Goal: Find specific page/section: Find specific page/section

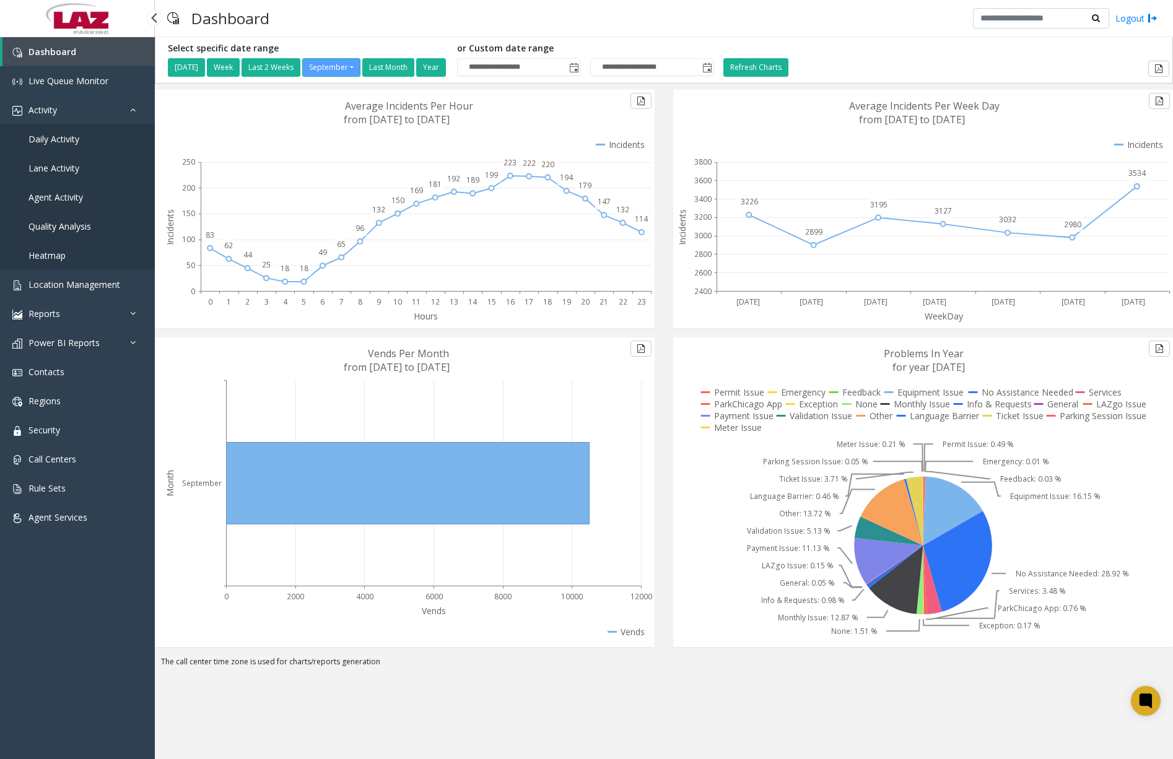
click at [58, 141] on span "Daily Activity" at bounding box center [53, 139] width 51 height 12
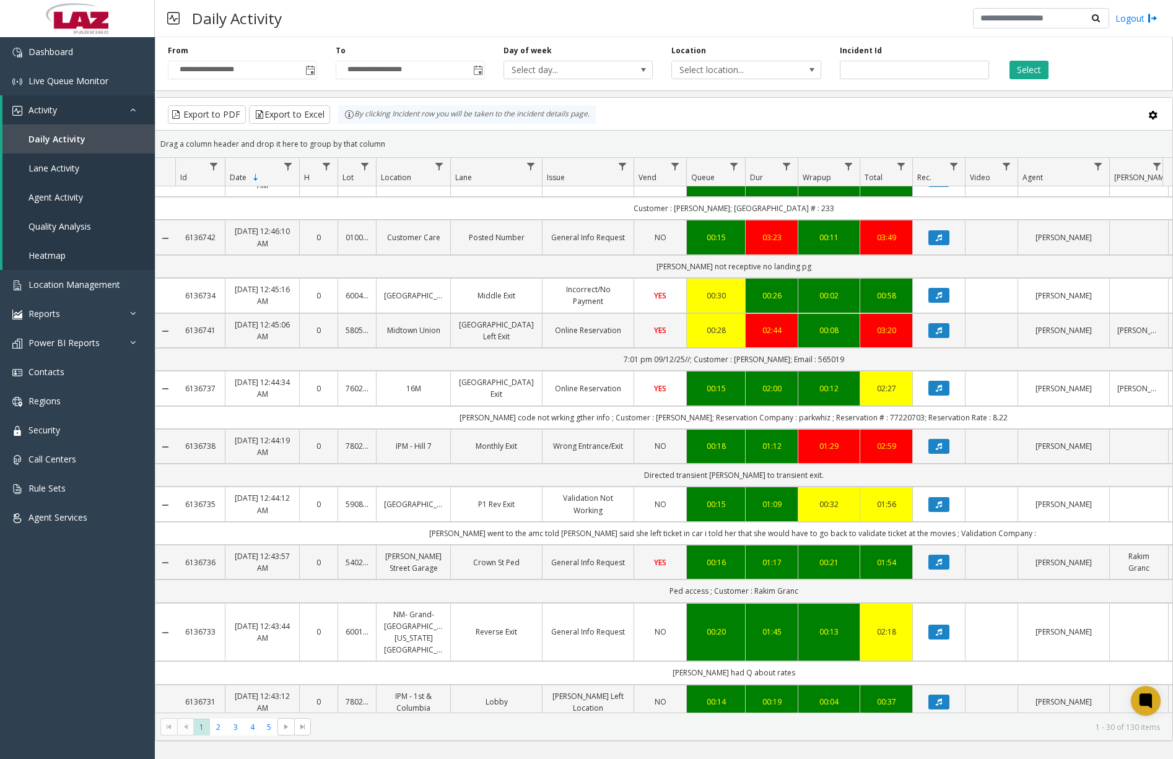
scroll to position [434, 0]
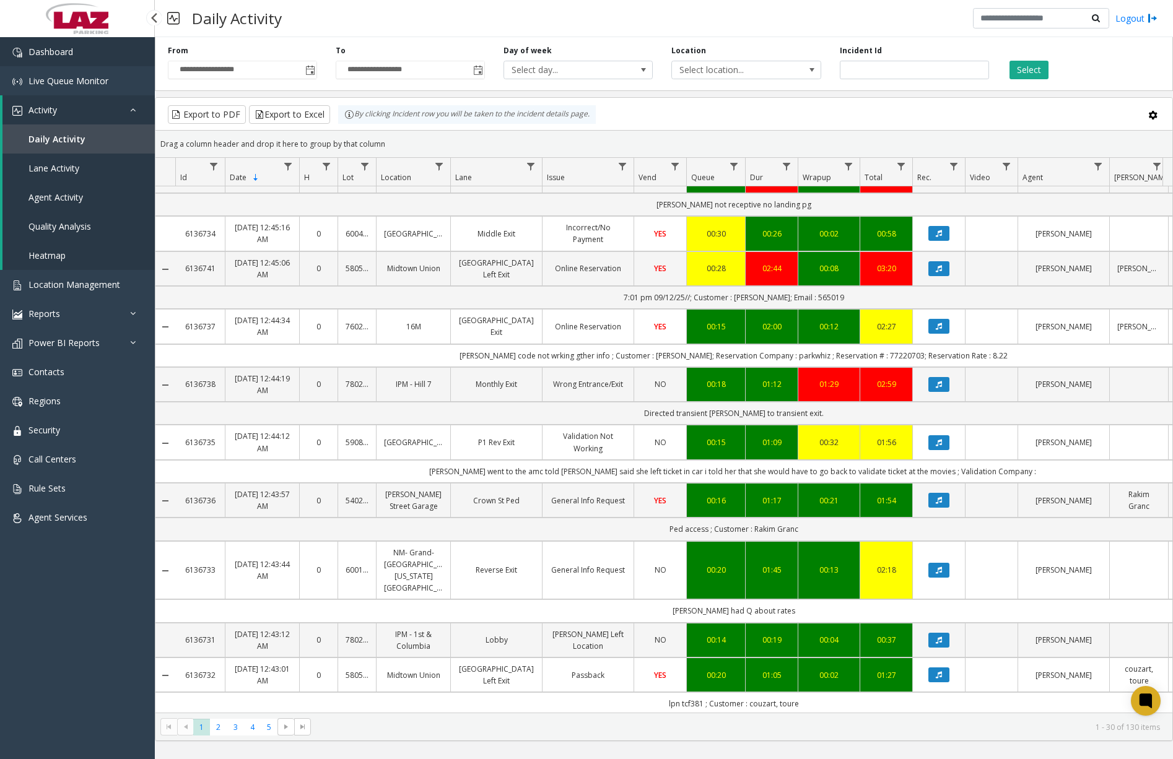
click at [97, 50] on link "Dashboard" at bounding box center [77, 51] width 155 height 29
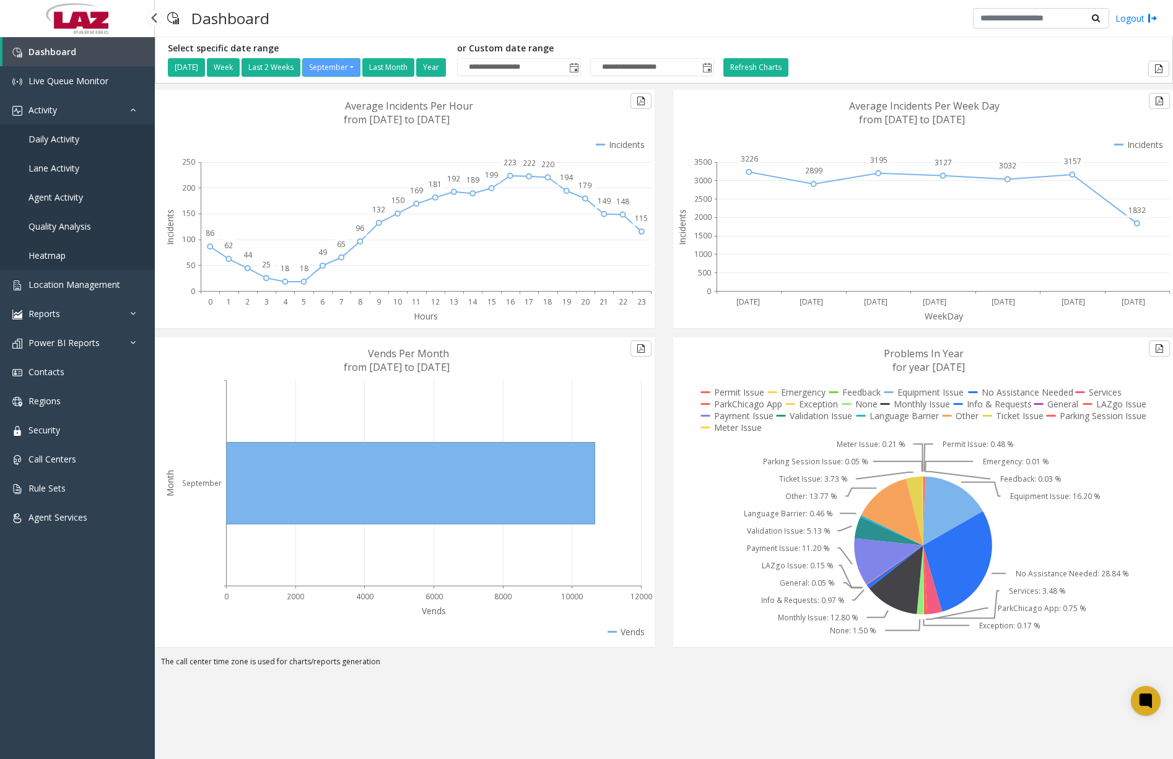
click at [69, 136] on span "Daily Activity" at bounding box center [53, 139] width 51 height 12
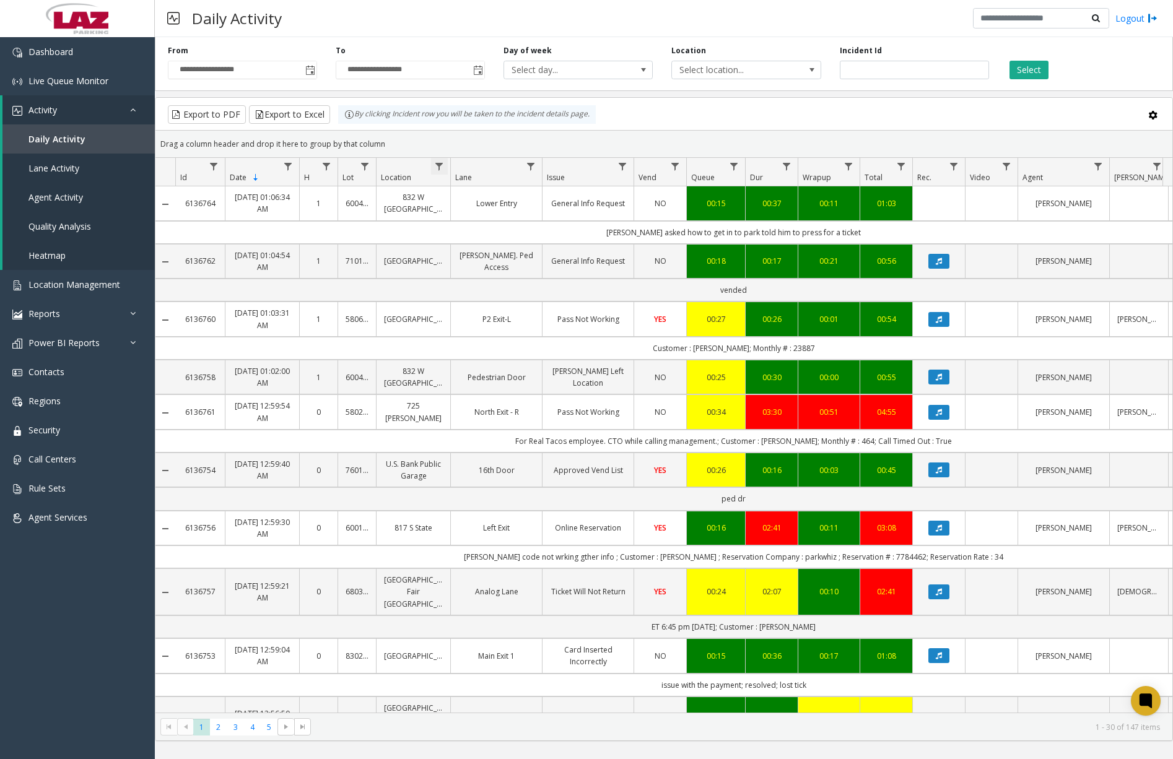
click at [438, 168] on span "Data table" at bounding box center [439, 167] width 10 height 10
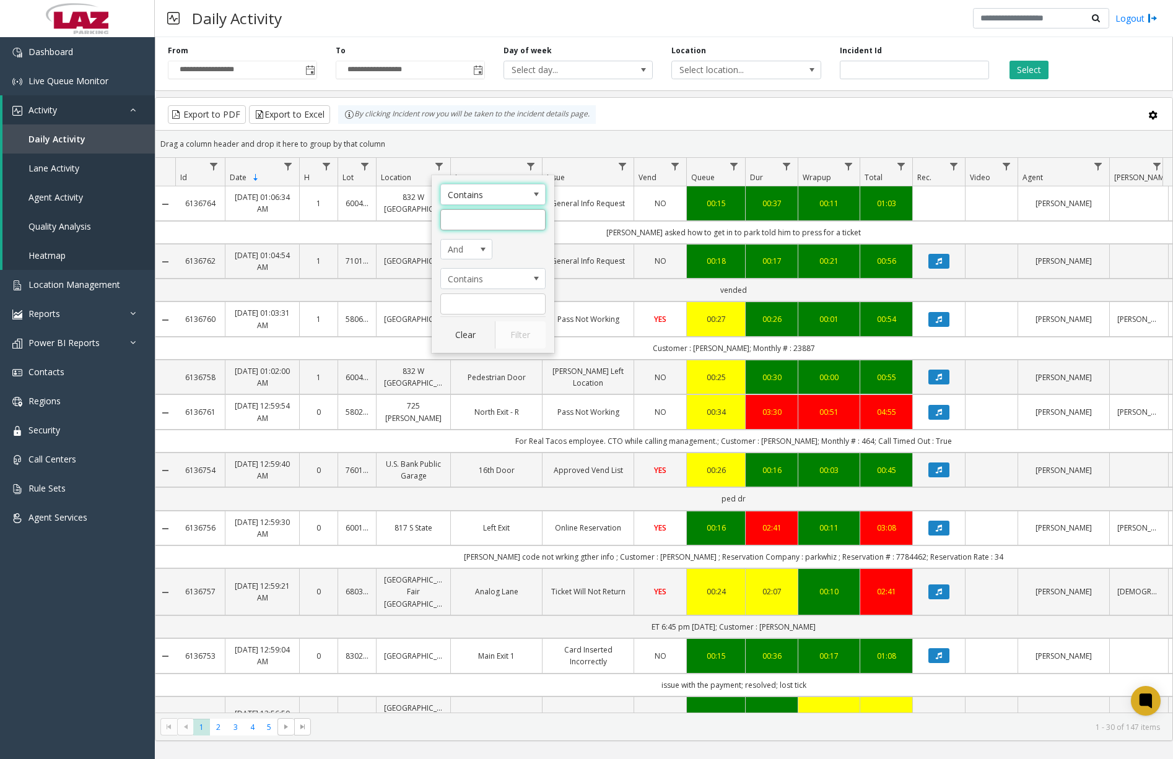
click at [471, 224] on input "Location Filter" at bounding box center [492, 219] width 105 height 21
type input "******"
click at [520, 342] on button "Filter" at bounding box center [520, 334] width 51 height 27
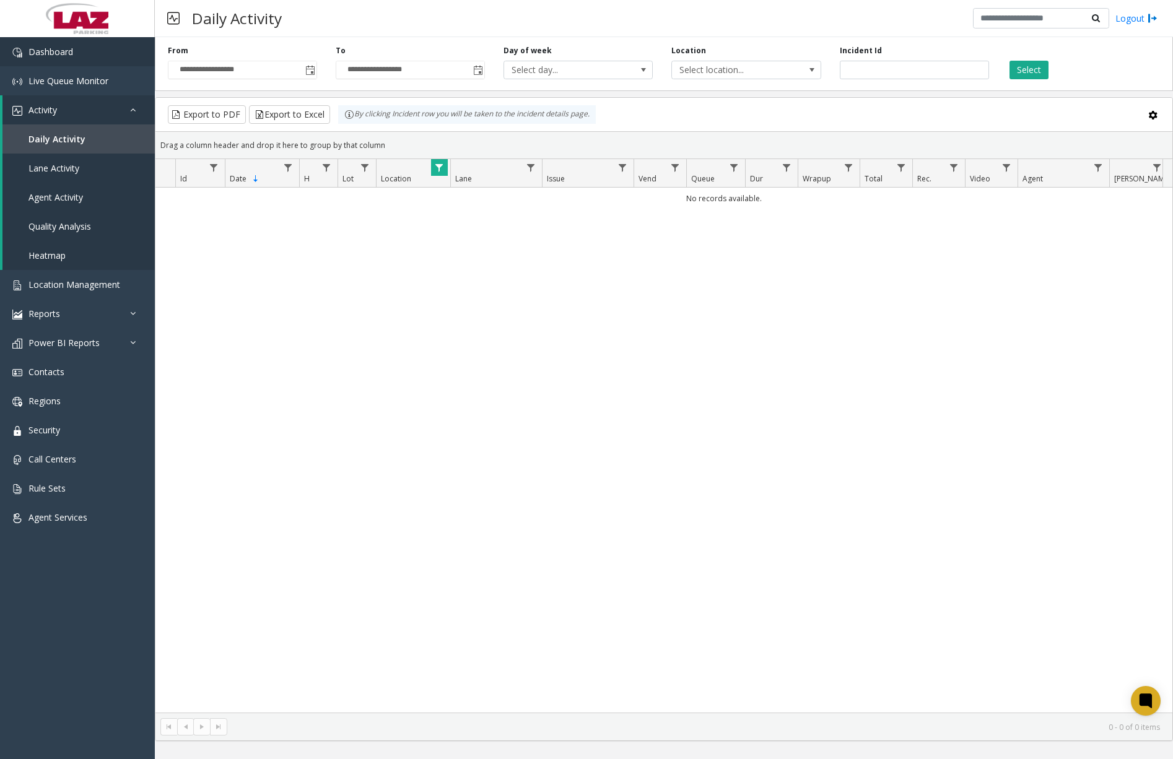
click at [120, 56] on link "Dashboard" at bounding box center [77, 51] width 155 height 29
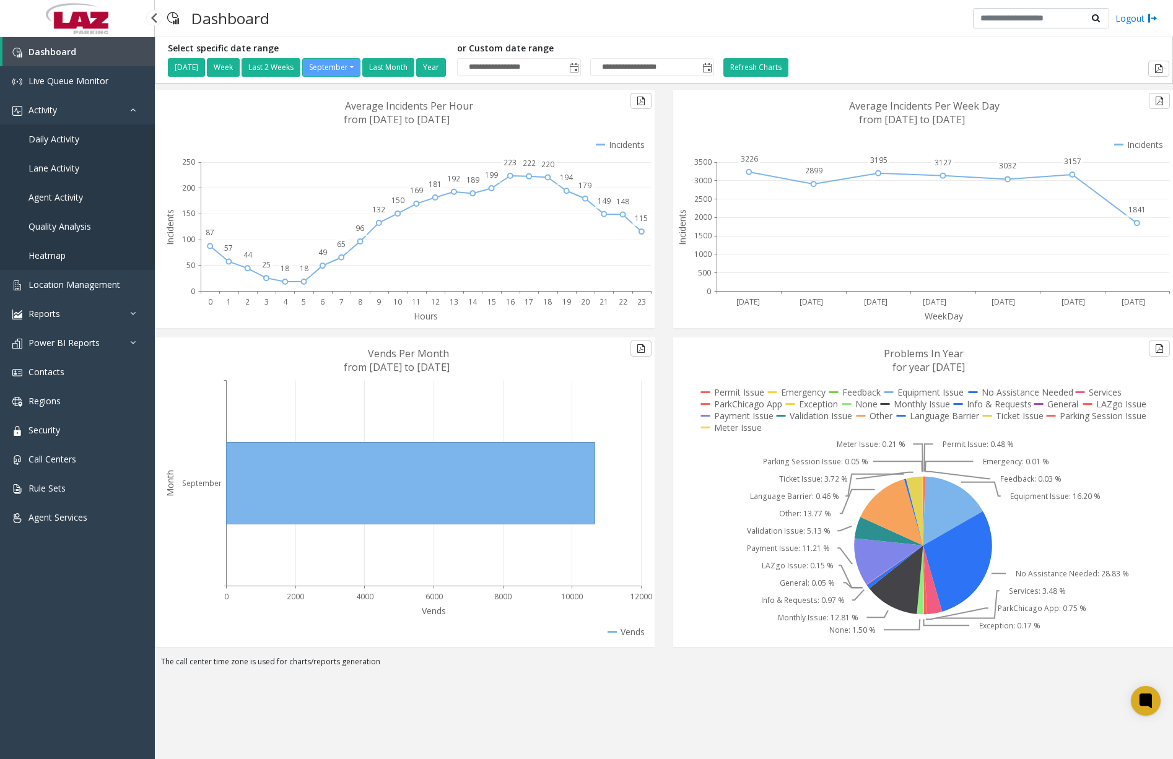
click at [58, 142] on span "Daily Activity" at bounding box center [53, 139] width 51 height 12
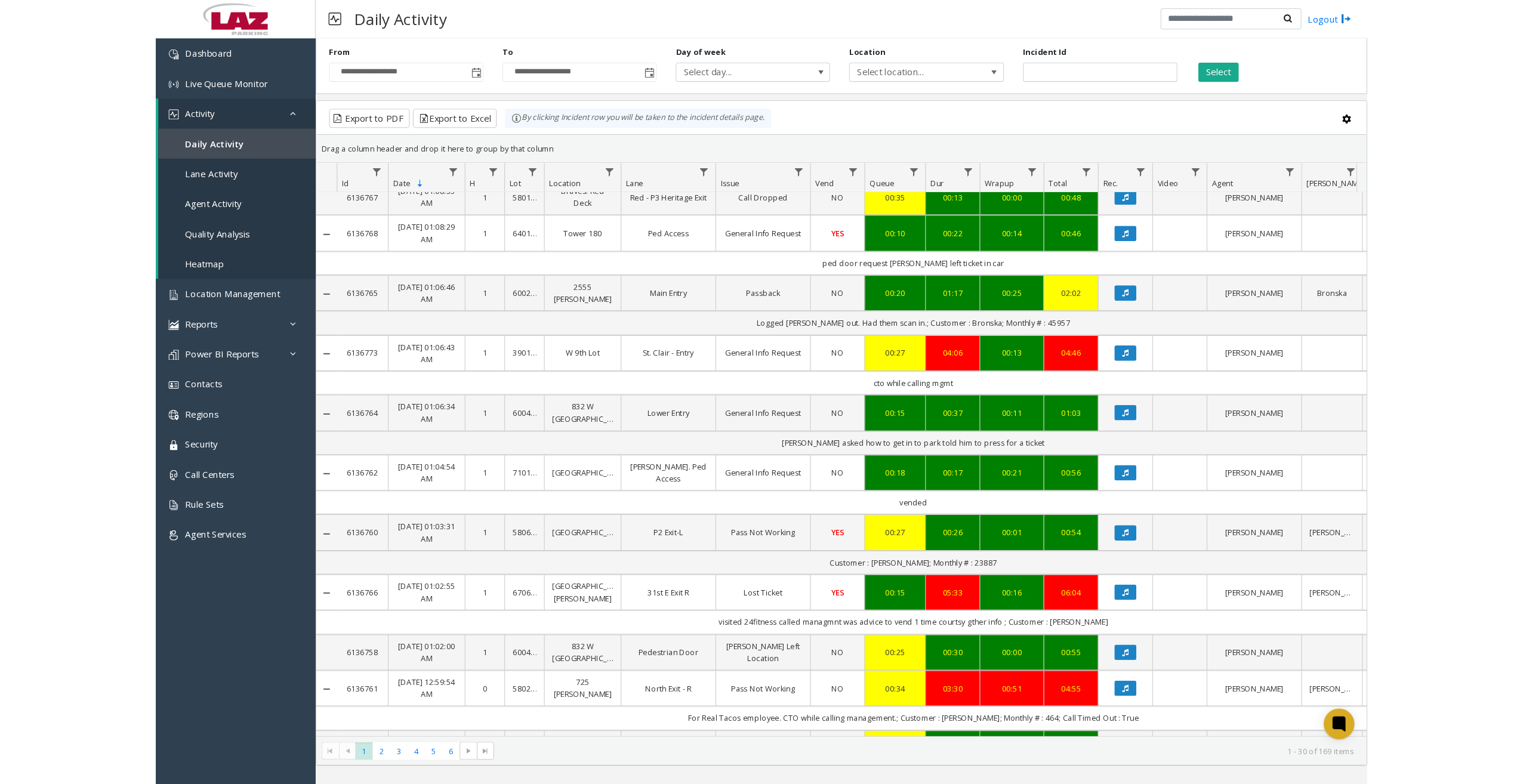
scroll to position [1074, 0]
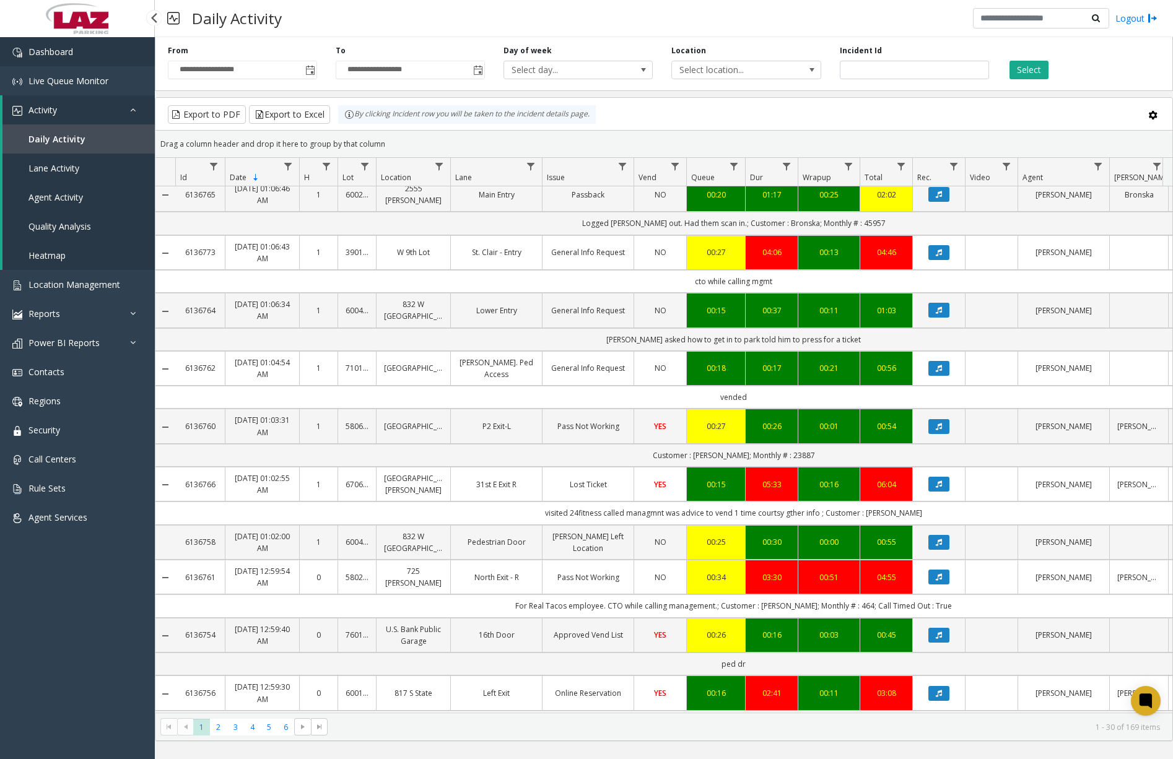
click at [101, 55] on link "Dashboard" at bounding box center [77, 51] width 155 height 29
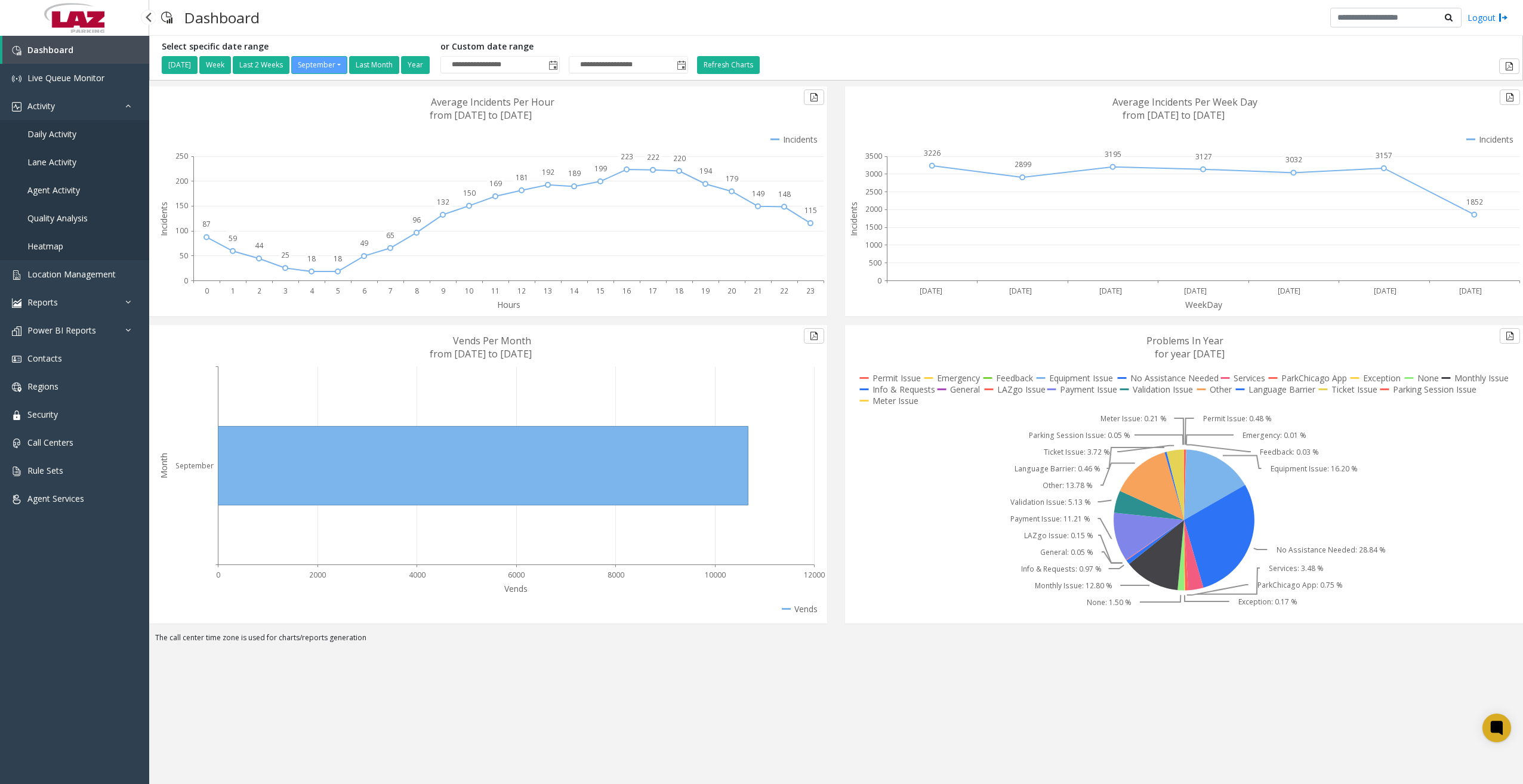
click at [70, 133] on span "Daily Activity" at bounding box center [51, 134] width 49 height 12
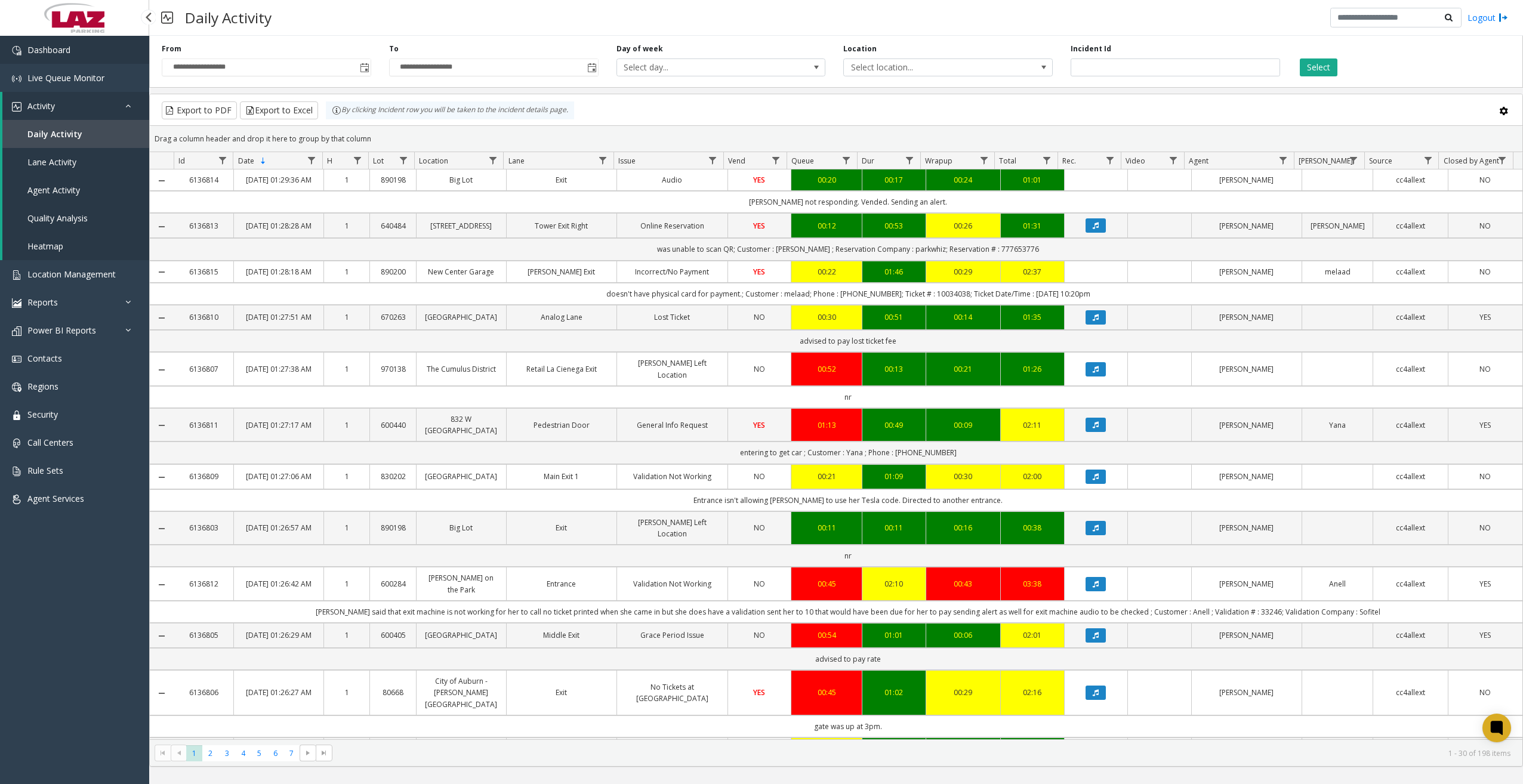
click at [108, 52] on link "Dashboard" at bounding box center [74, 49] width 149 height 28
